Goal: Transaction & Acquisition: Purchase product/service

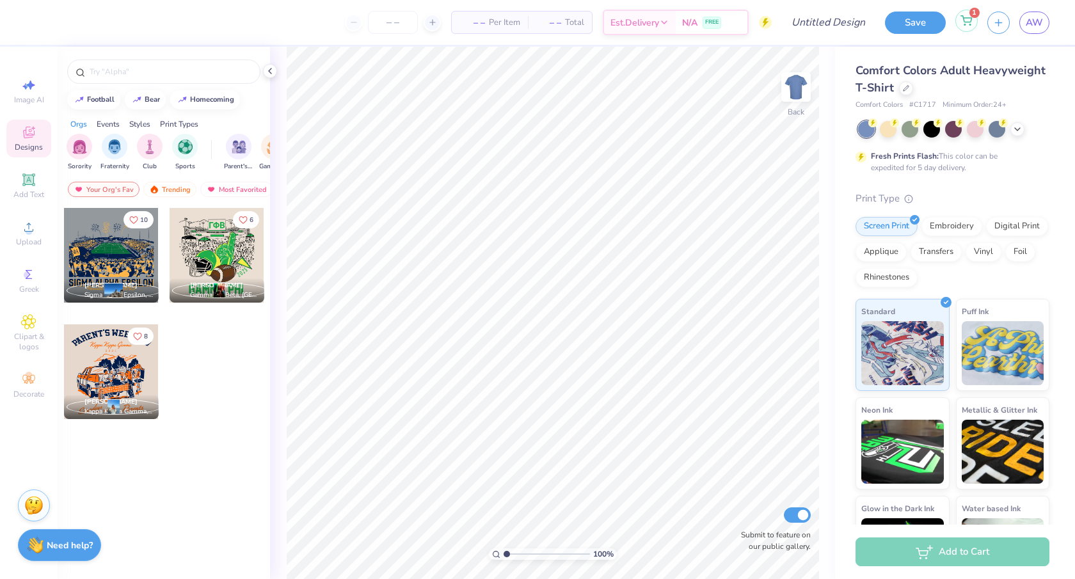
click at [967, 25] on icon at bounding box center [966, 20] width 12 height 10
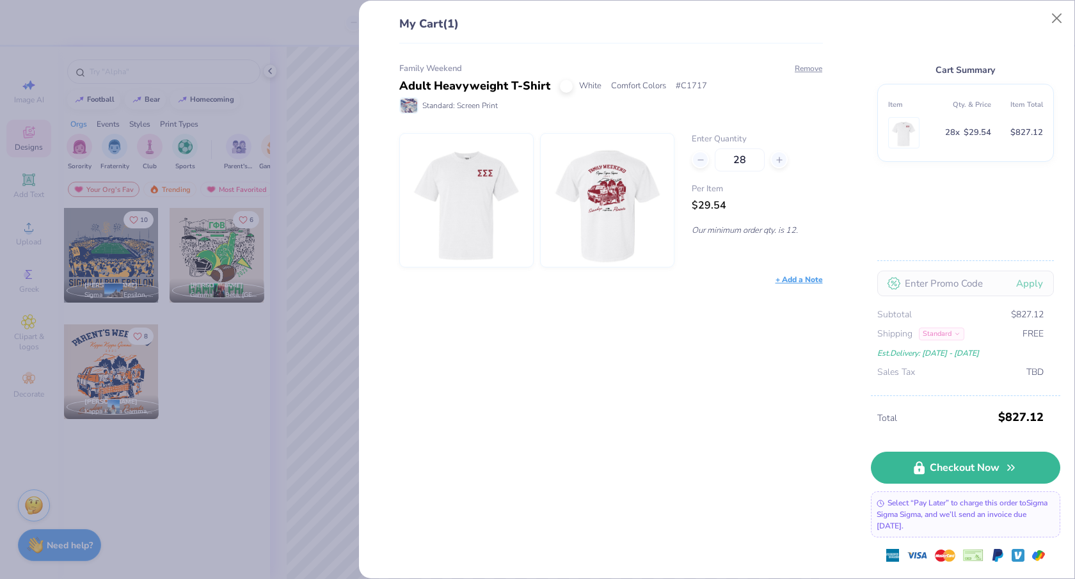
click at [597, 192] on img at bounding box center [607, 200] width 110 height 133
click at [1061, 15] on button "Close" at bounding box center [1057, 18] width 24 height 24
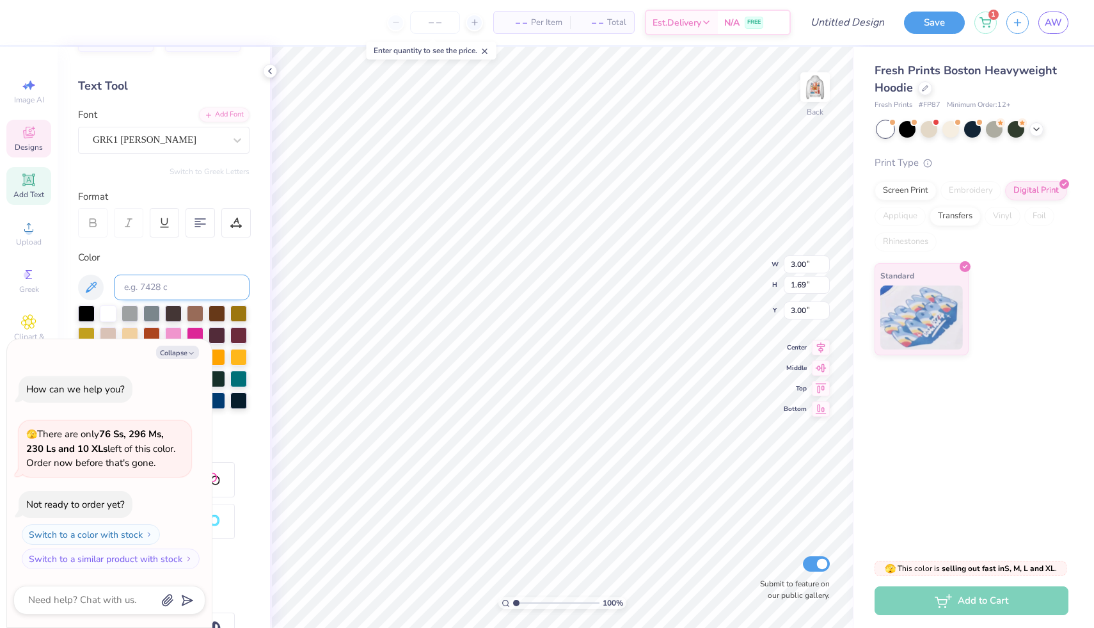
scroll to position [41, 0]
click at [814, 84] on img at bounding box center [815, 86] width 51 height 51
type textarea "x"
type input "1.37"
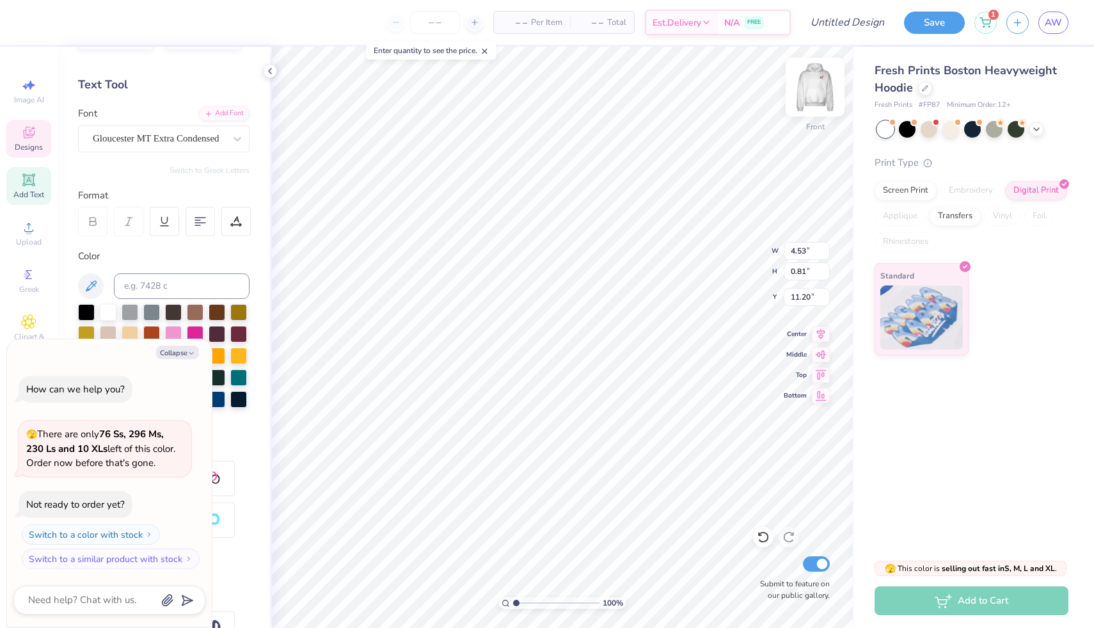
type input "0.65"
type input "14.77"
type textarea "x"
type input "14.00"
type input "16.98"
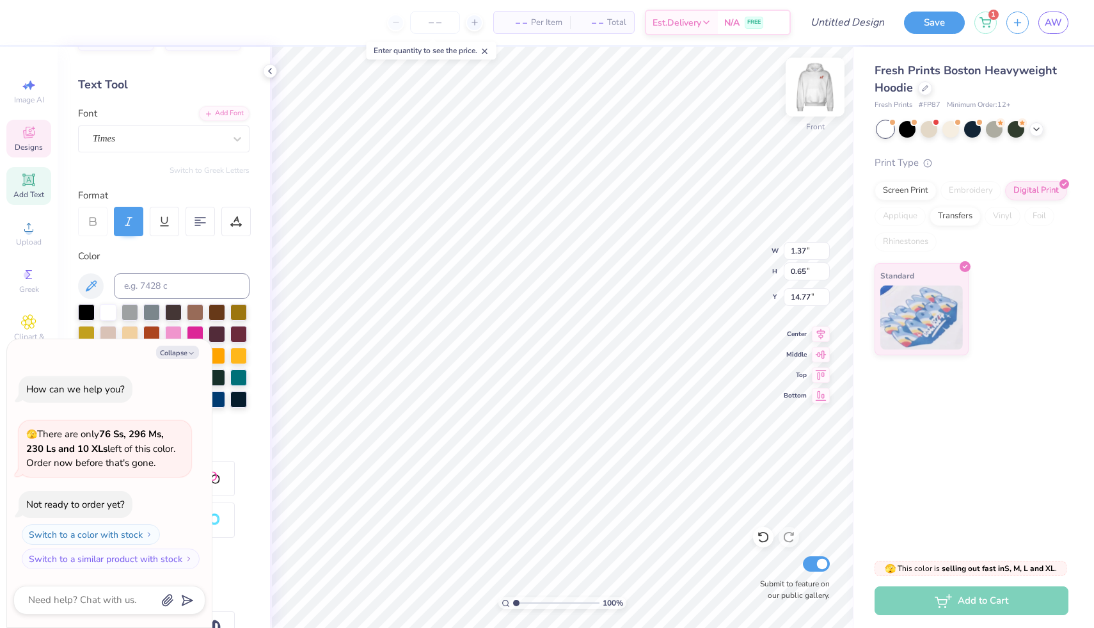
type input "5.04"
click at [512, 21] on span "– –" at bounding box center [515, 22] width 26 height 13
click at [432, 22] on input "number" at bounding box center [435, 22] width 50 height 23
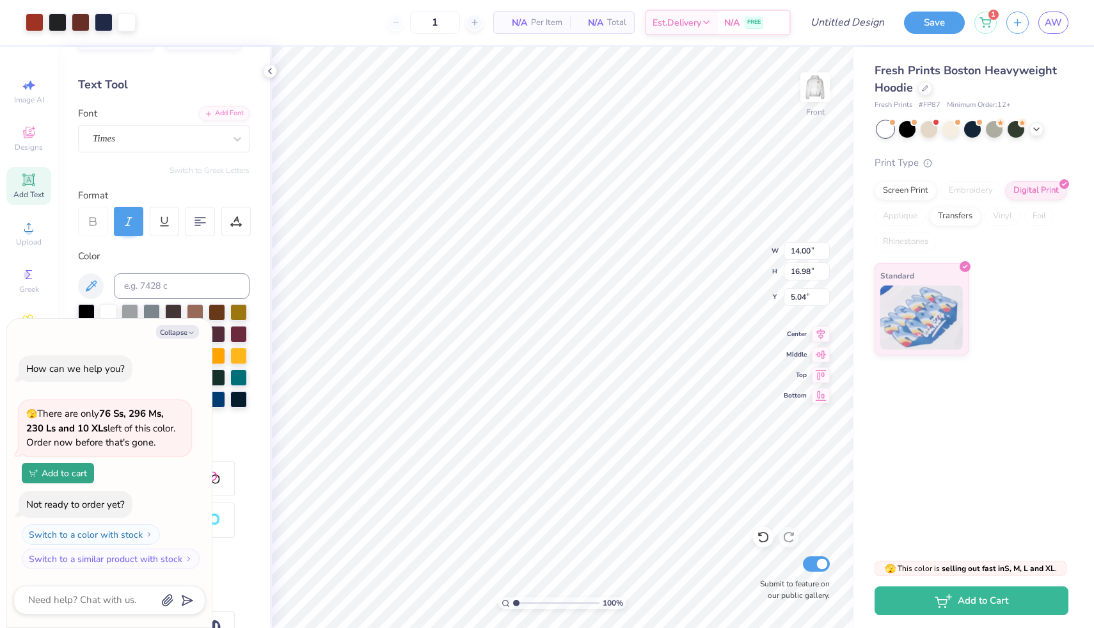
click at [464, 61] on body "Art colors 1 N/A Per Item N/A Total Est. Delivery N/A FREE Design Title Save 1 …" at bounding box center [547, 314] width 1094 height 628
type input "12"
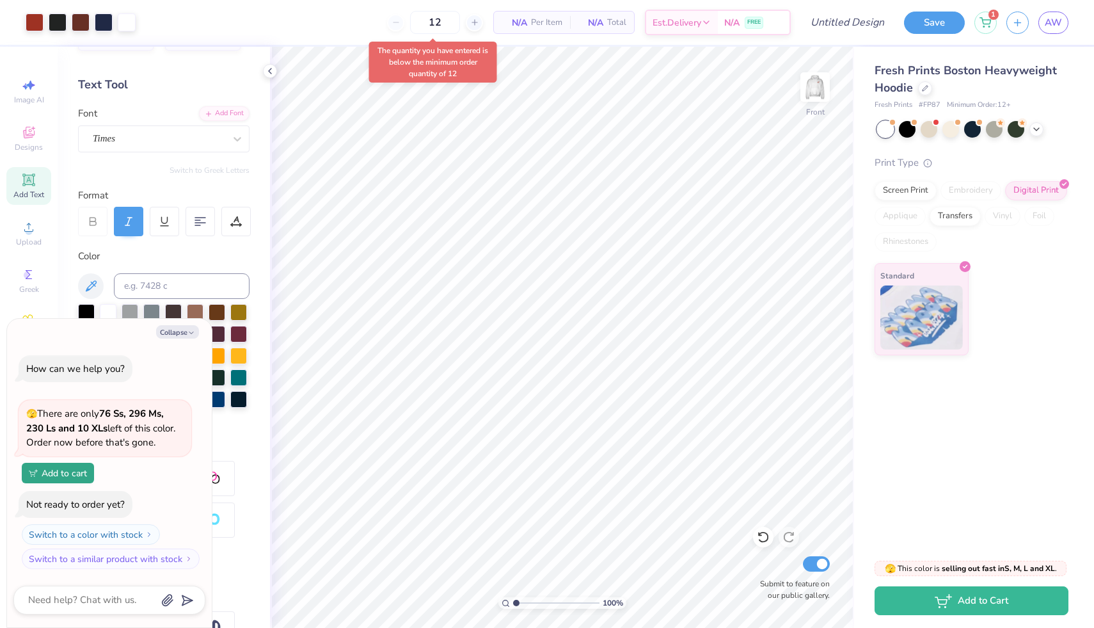
type textarea "x"
click at [436, 24] on icon at bounding box center [431, 22] width 9 height 9
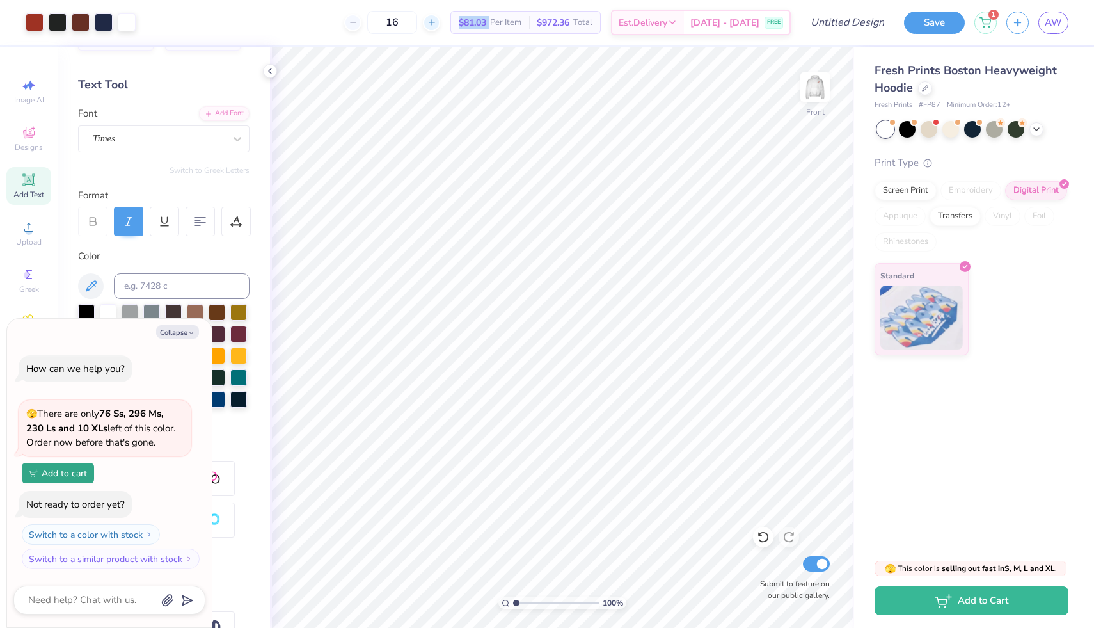
click at [436, 24] on icon at bounding box center [431, 22] width 9 height 9
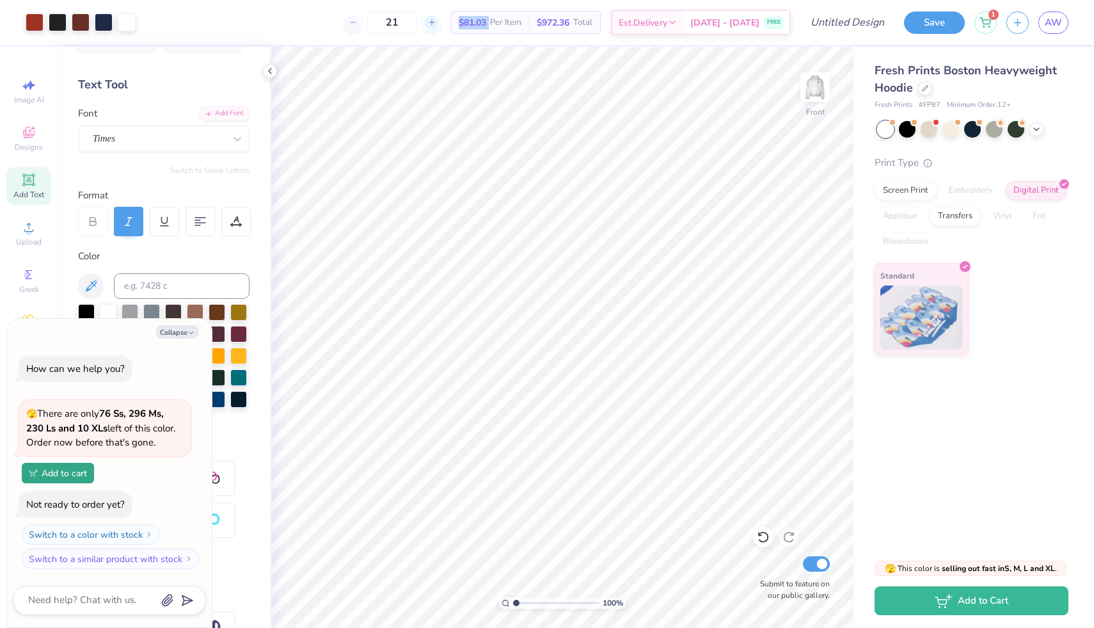
click at [436, 24] on icon at bounding box center [431, 22] width 9 height 9
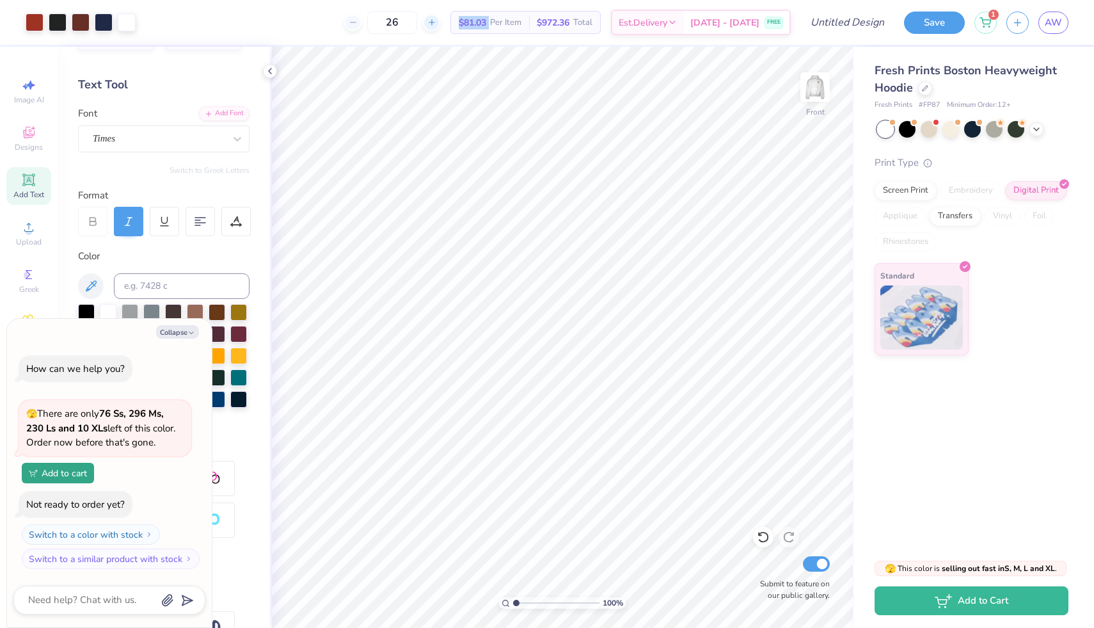
click at [436, 24] on icon at bounding box center [431, 22] width 9 height 9
click at [396, 24] on input "27" at bounding box center [392, 22] width 50 height 23
click at [403, 23] on input "27" at bounding box center [385, 22] width 50 height 23
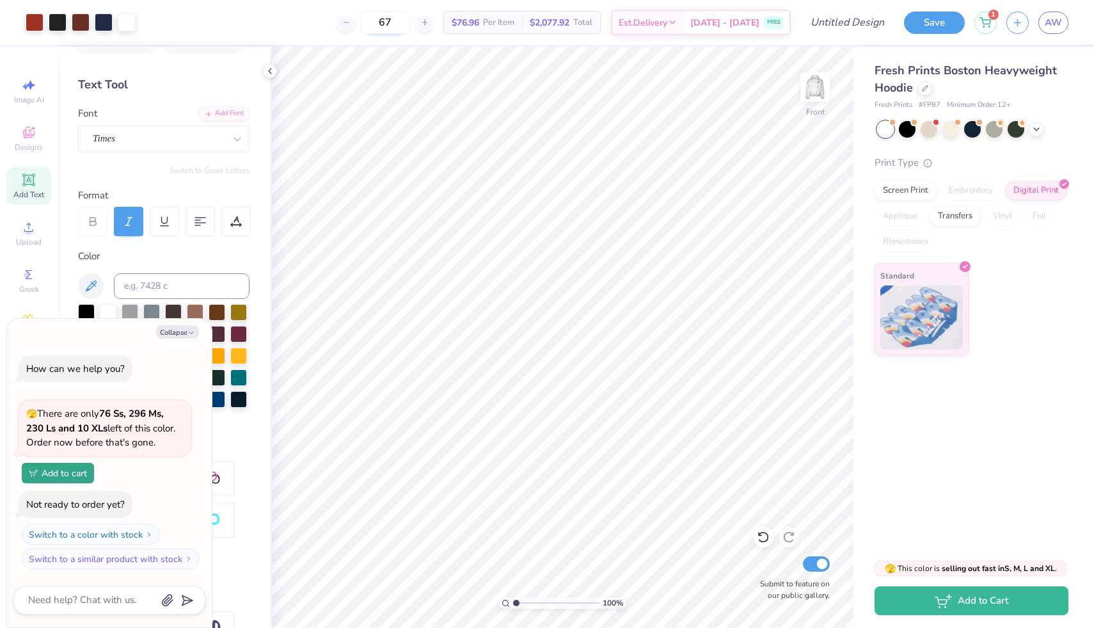
type input "67"
click at [404, 24] on input "67" at bounding box center [385, 22] width 50 height 23
type textarea "x"
